Goal: Transaction & Acquisition: Book appointment/travel/reservation

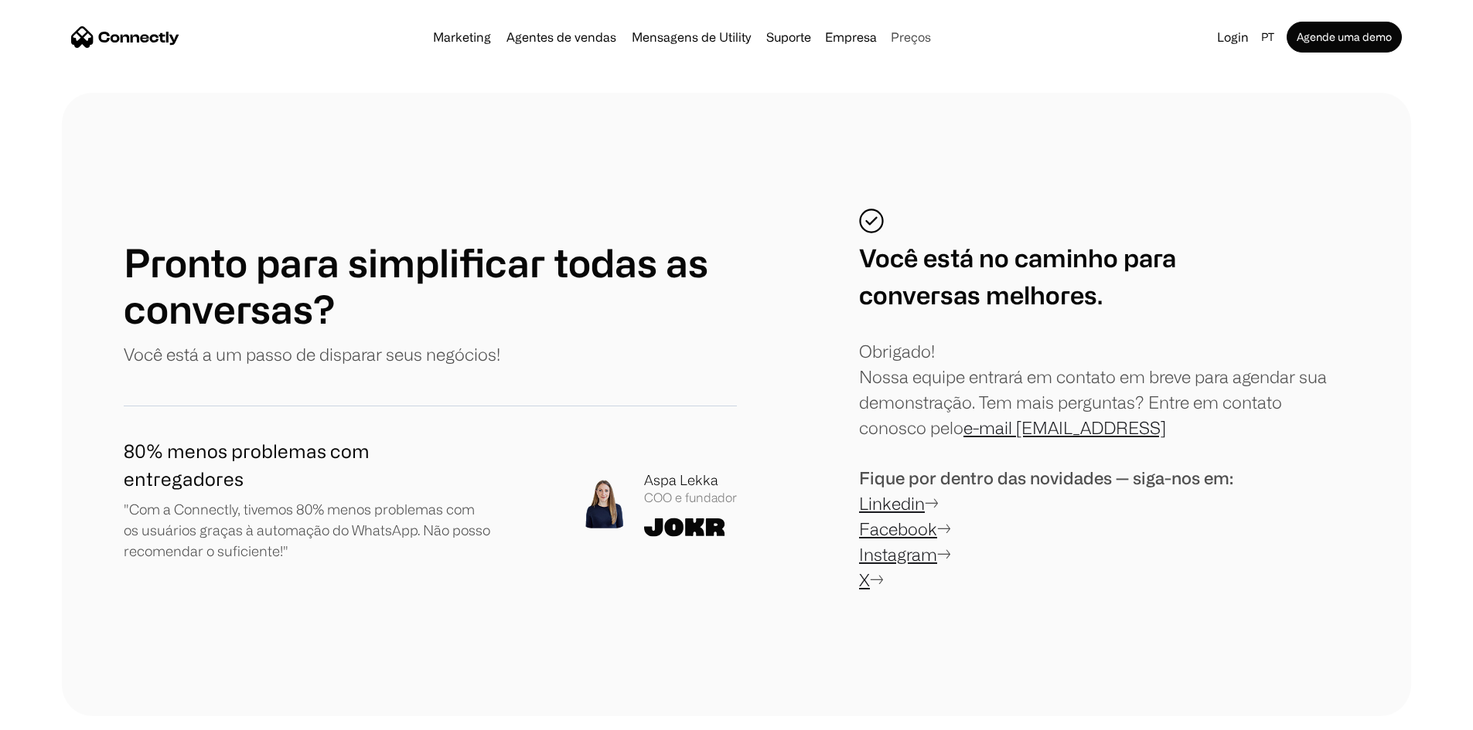
click at [924, 38] on link "Preços" at bounding box center [910, 37] width 53 height 12
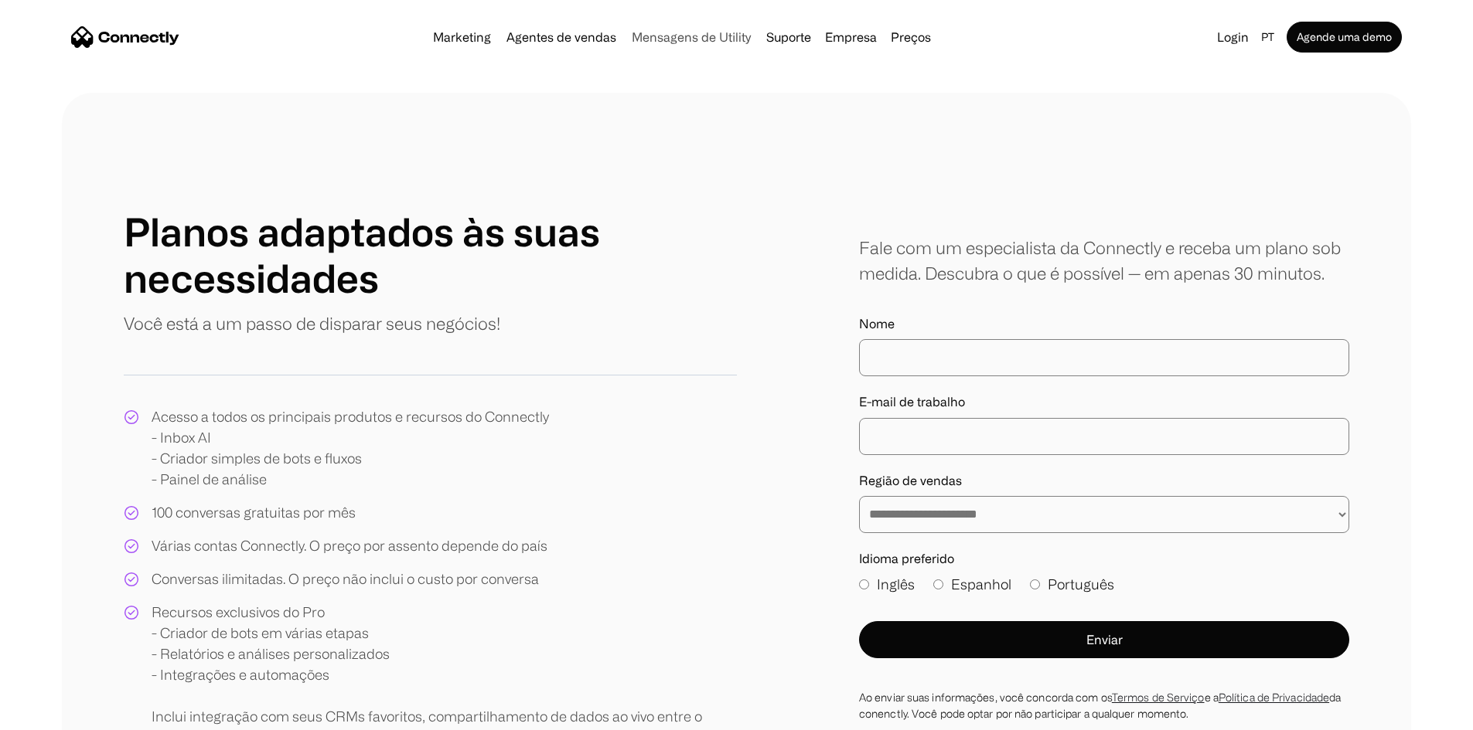
click at [665, 39] on link "Mensagens de Utility" at bounding box center [690, 37] width 131 height 12
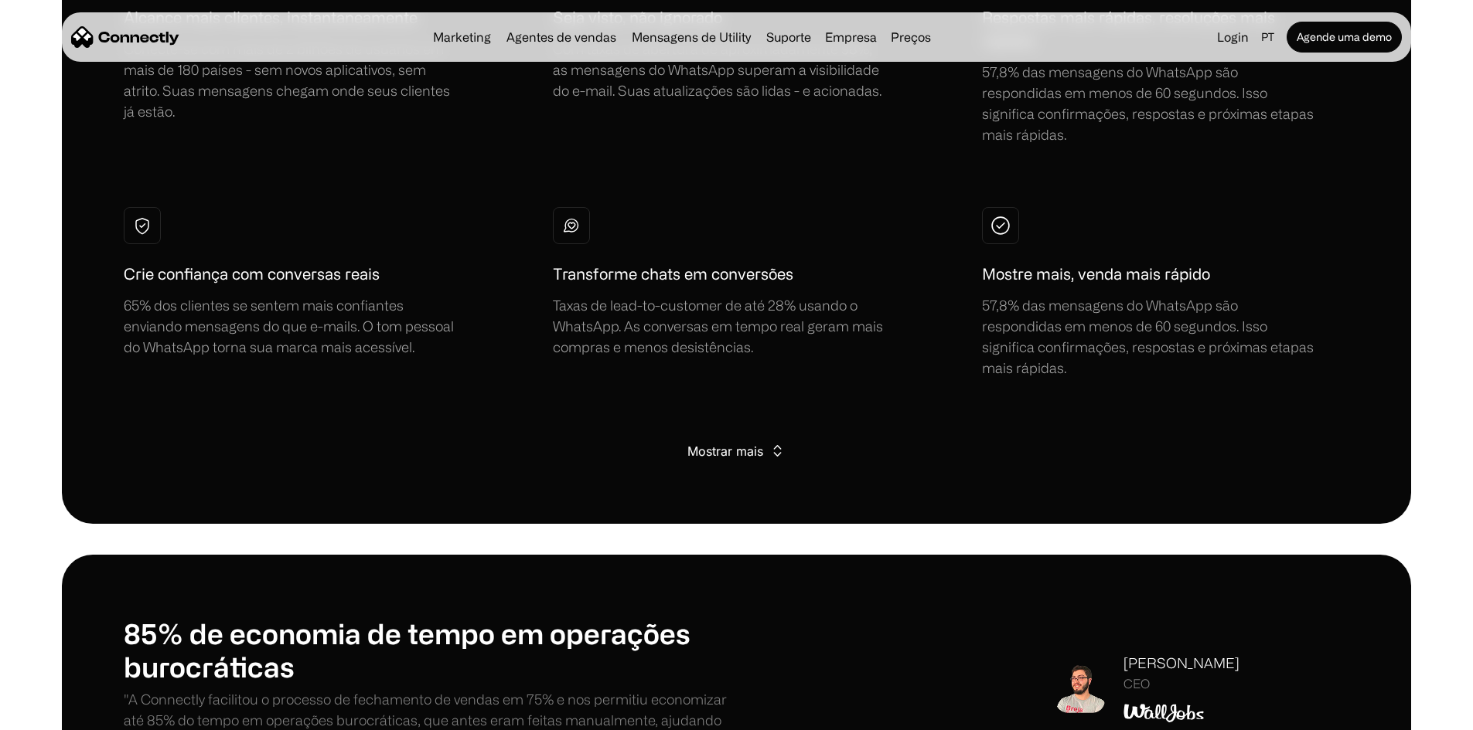
scroll to position [1160, 0]
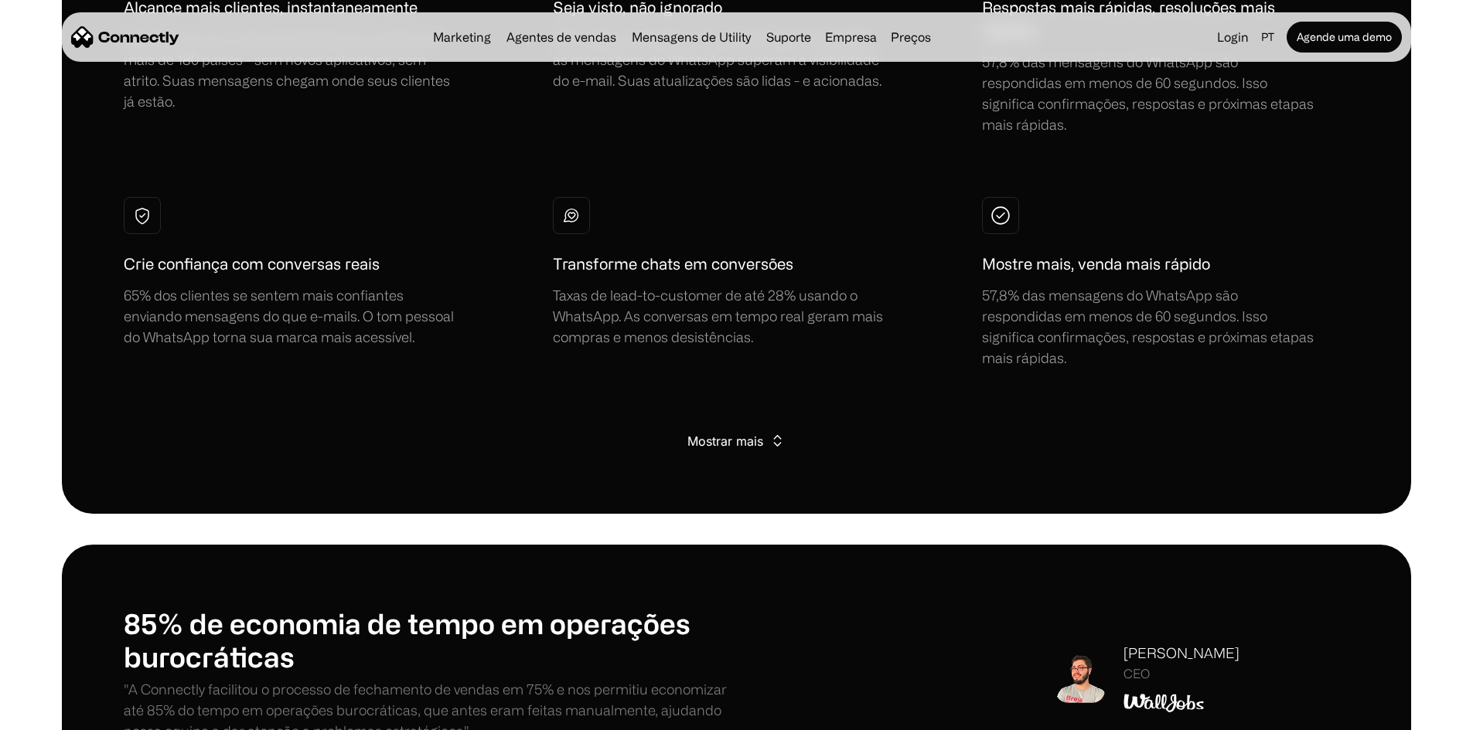
click at [710, 452] on div "Mostrar mais" at bounding box center [725, 442] width 76 height 22
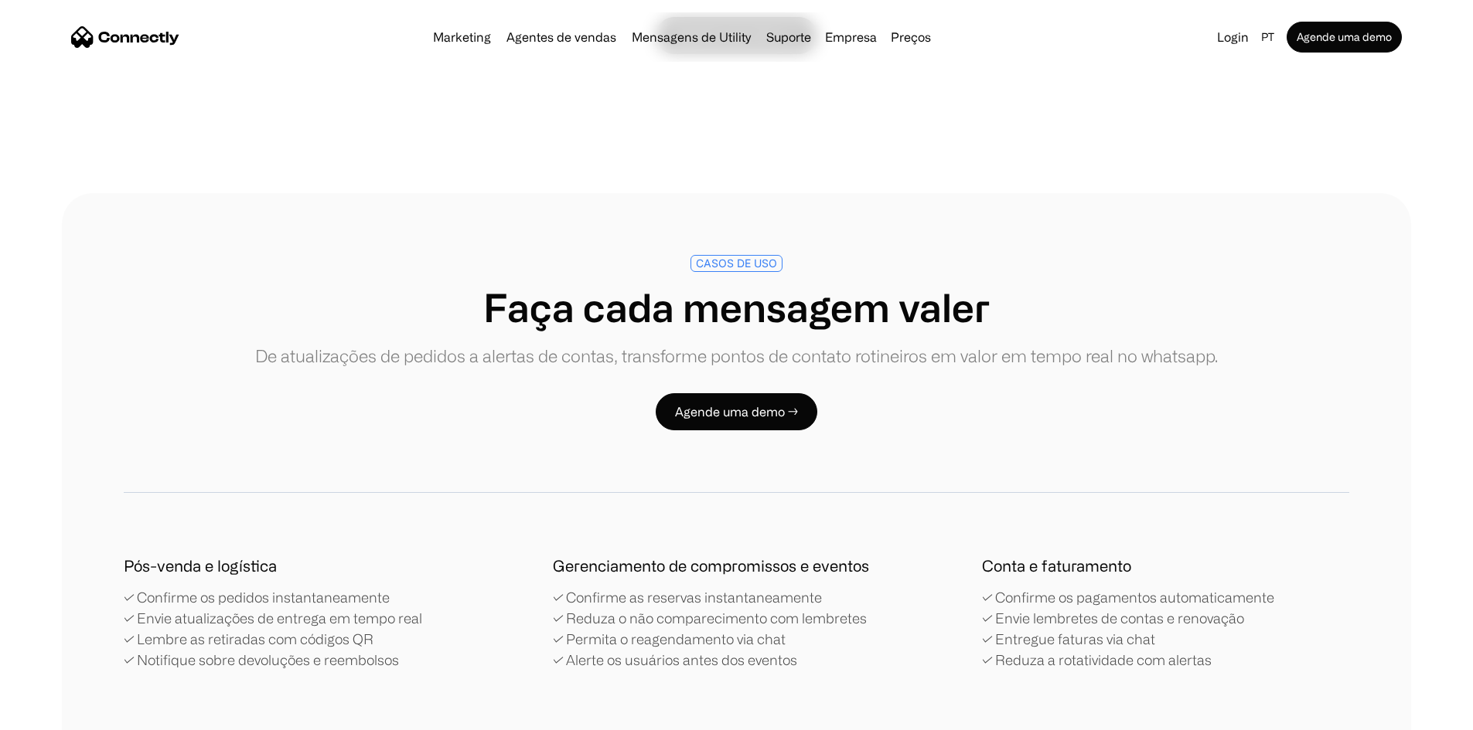
scroll to position [2706, 0]
click at [801, 53] on link "Agende uma demo →" at bounding box center [737, 34] width 162 height 37
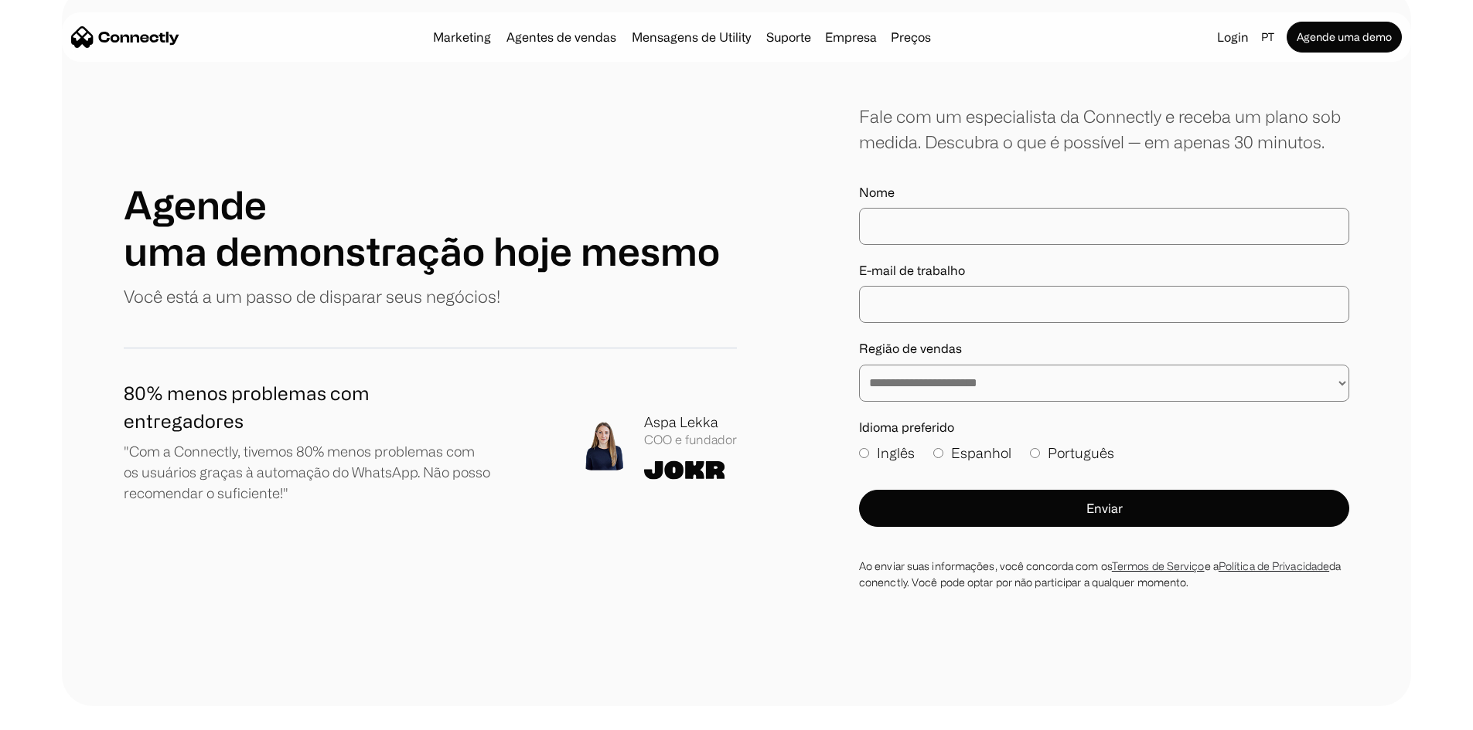
scroll to position [464, 0]
